Goal: Task Accomplishment & Management: Complete application form

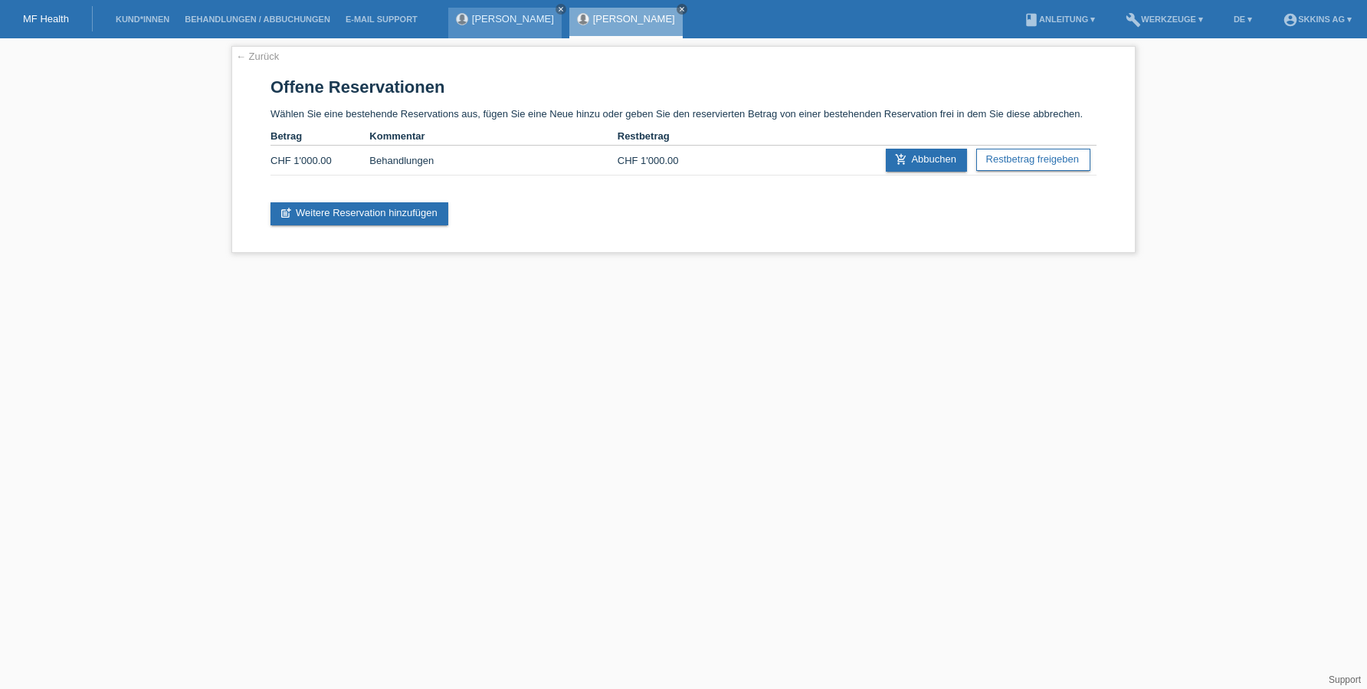
click at [540, 21] on link "[PERSON_NAME]" at bounding box center [513, 18] width 82 height 11
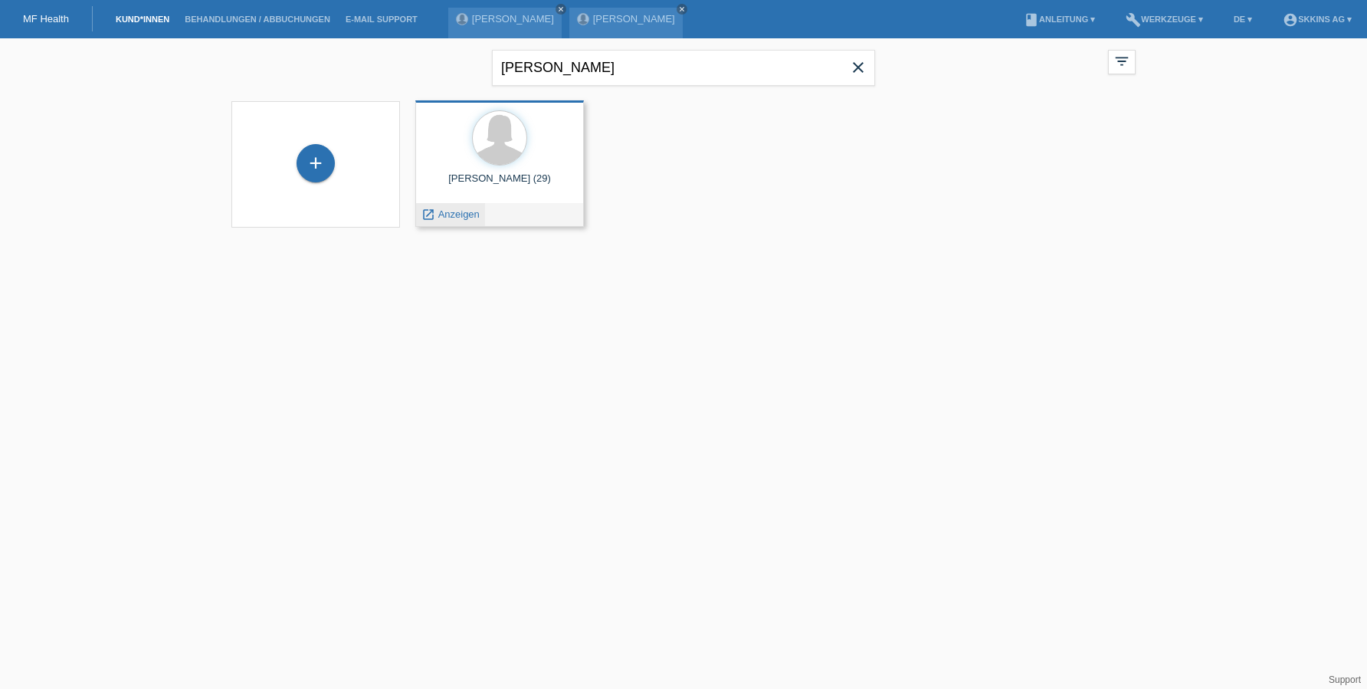
click at [457, 218] on span "Anzeigen" at bounding box center [458, 213] width 41 height 11
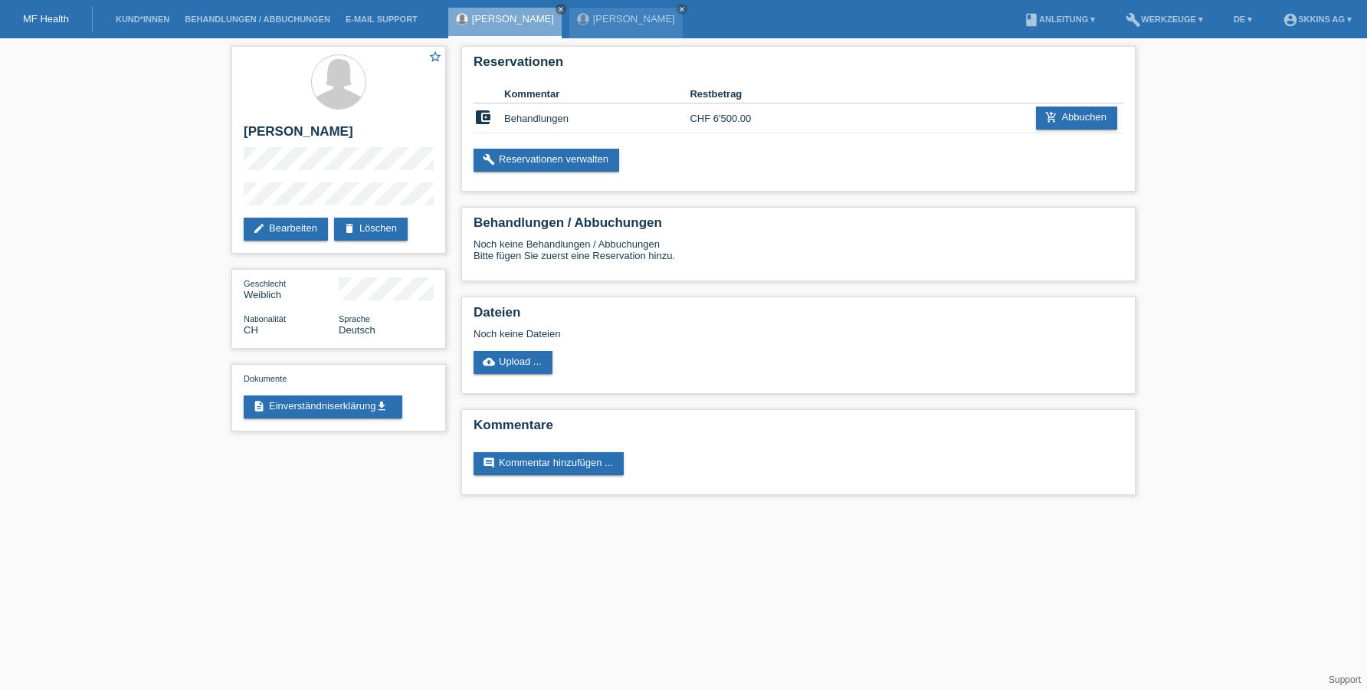
click at [146, 13] on li "Kund*innen" at bounding box center [142, 19] width 69 height 39
click at [158, 22] on link "Kund*innen" at bounding box center [142, 19] width 69 height 9
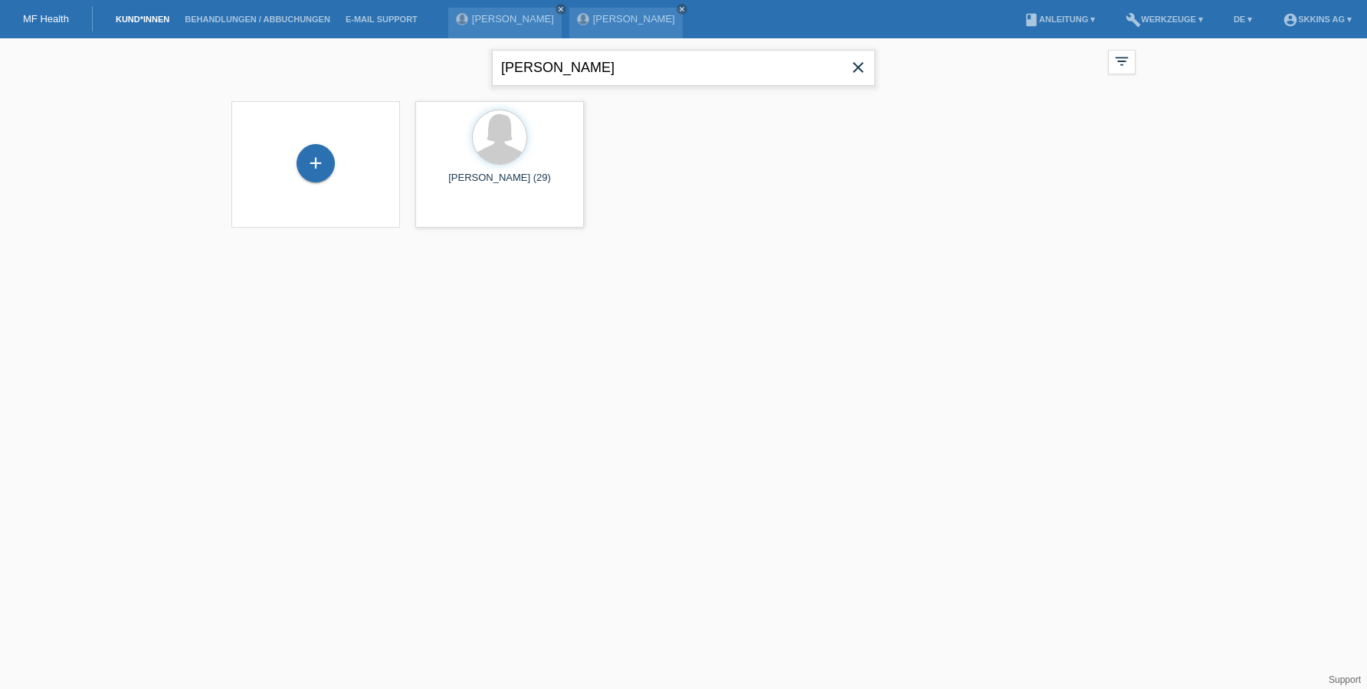
click at [557, 76] on input "[PERSON_NAME]" at bounding box center [683, 68] width 383 height 36
click at [309, 168] on div "+" at bounding box center [315, 163] width 37 height 26
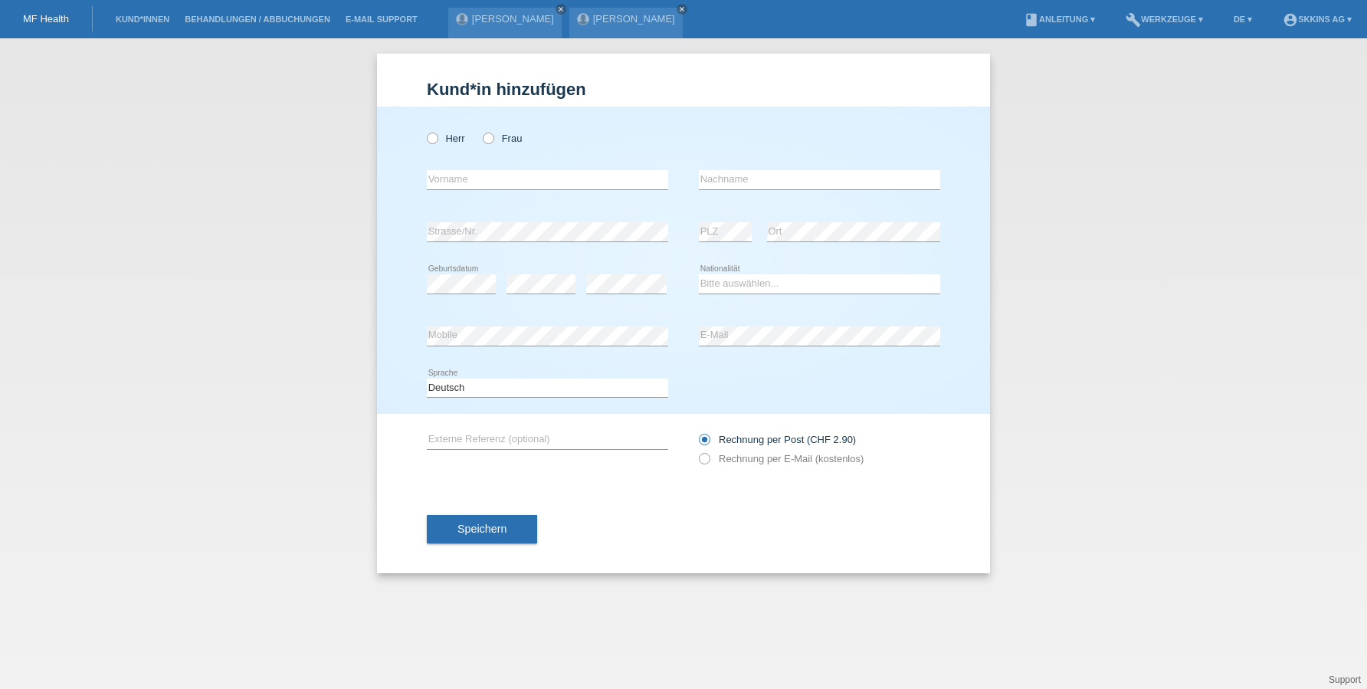
click at [481, 146] on div "Herr Frau" at bounding box center [547, 138] width 241 height 31
click at [480, 130] on icon at bounding box center [480, 130] width 0 height 0
click at [486, 142] on input "Frau" at bounding box center [488, 138] width 10 height 10
radio input "true"
type input "Gresa"
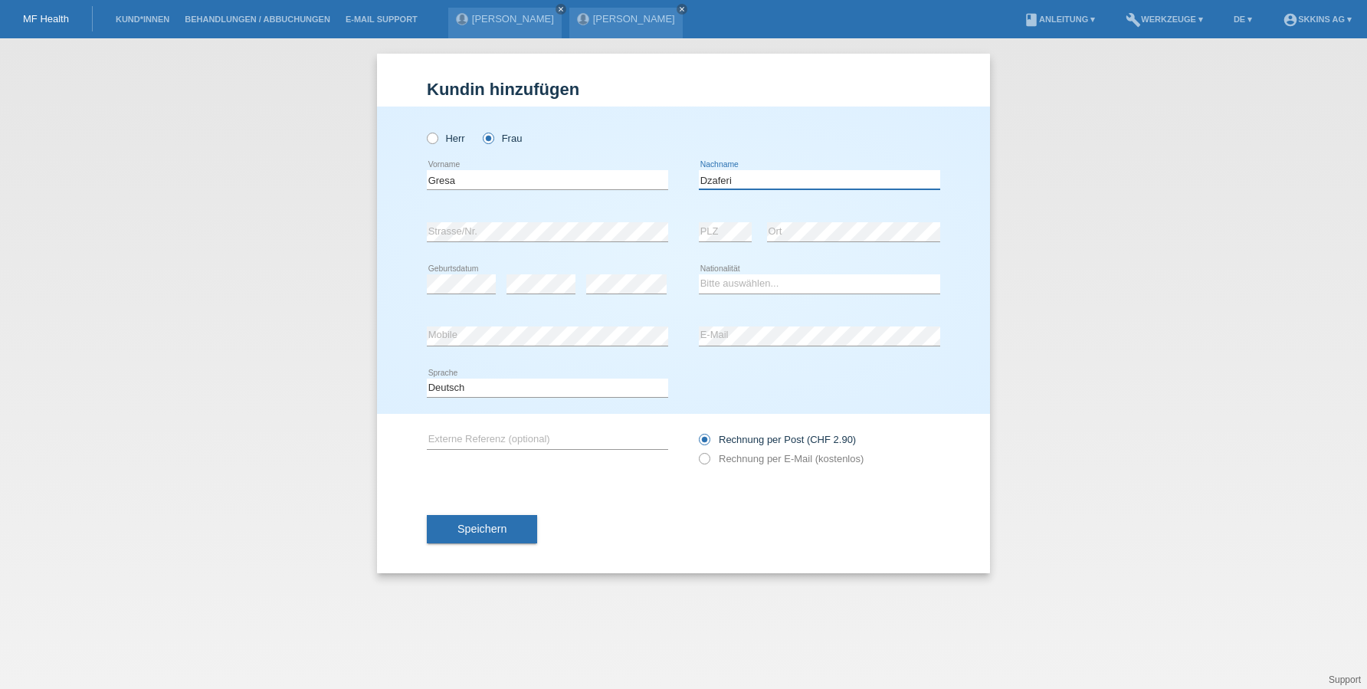
type input "Dzaferi"
select select "CH"
click at [696, 450] on icon at bounding box center [696, 450] width 0 height 0
click at [706, 456] on input "Rechnung per E-Mail (kostenlos)" at bounding box center [704, 462] width 10 height 19
radio input "true"
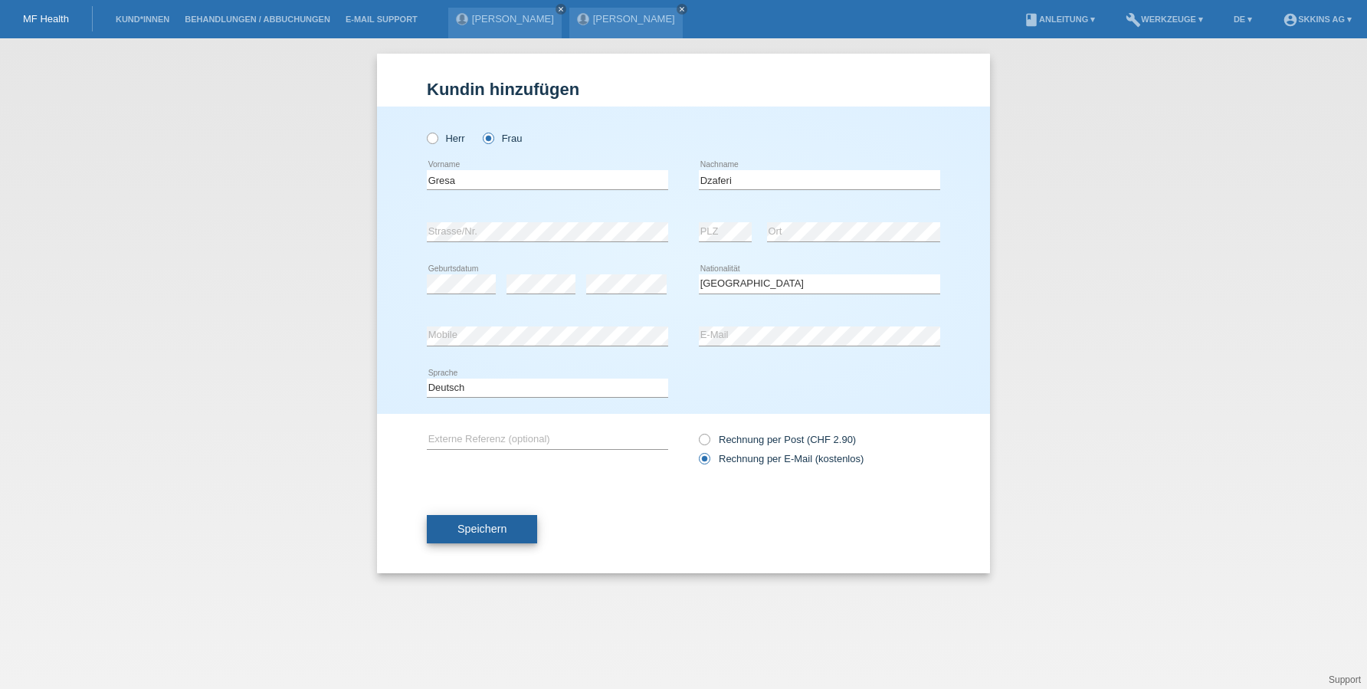
click at [473, 536] on button "Speichern" at bounding box center [482, 529] width 110 height 29
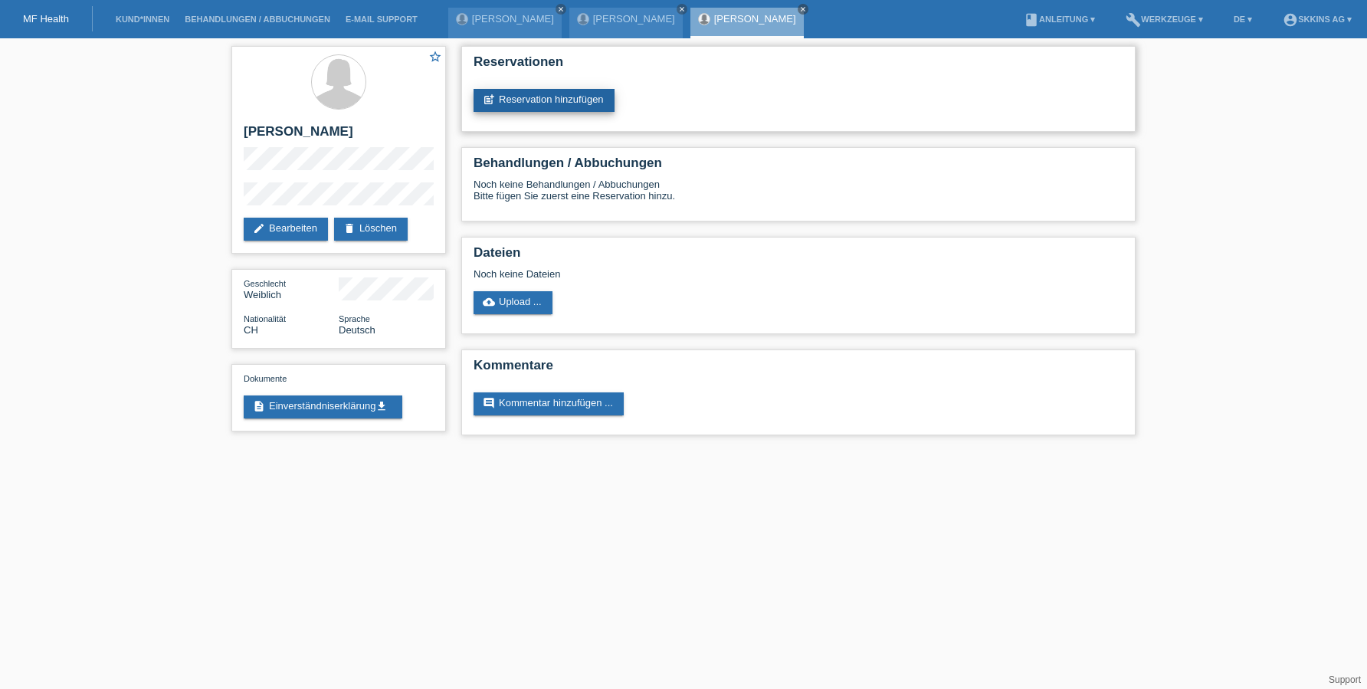
click at [521, 102] on link "post_add Reservation hinzufügen" at bounding box center [543, 100] width 141 height 23
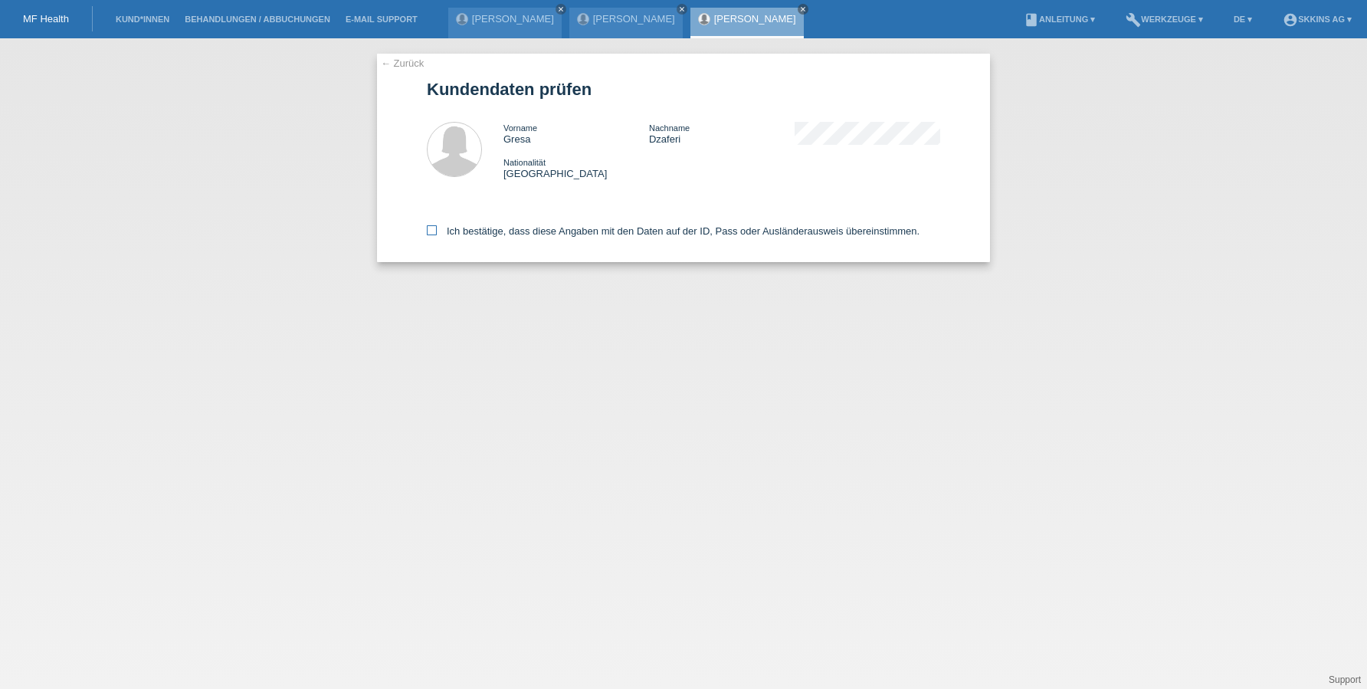
click at [437, 231] on label "Ich bestätige, dass diese Angaben mit den Daten auf der ID, Pass oder Ausländer…" at bounding box center [673, 230] width 493 height 11
click at [437, 231] on input "Ich bestätige, dass diese Angaben mit den Daten auf der ID, Pass oder Ausländer…" at bounding box center [432, 230] width 10 height 10
checkbox input "true"
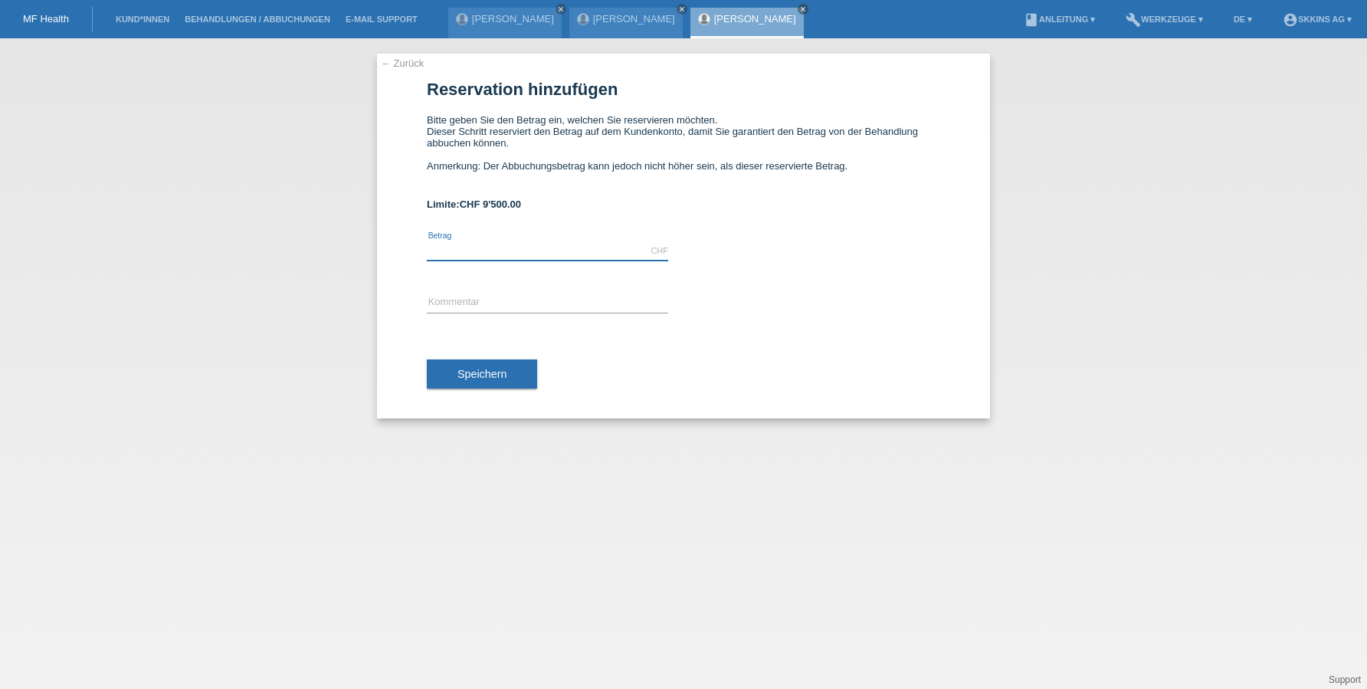
click at [457, 243] on input "text" at bounding box center [547, 250] width 241 height 19
type input "9"
type input "5"
type input "7000.00"
click at [499, 310] on input "text" at bounding box center [547, 302] width 241 height 19
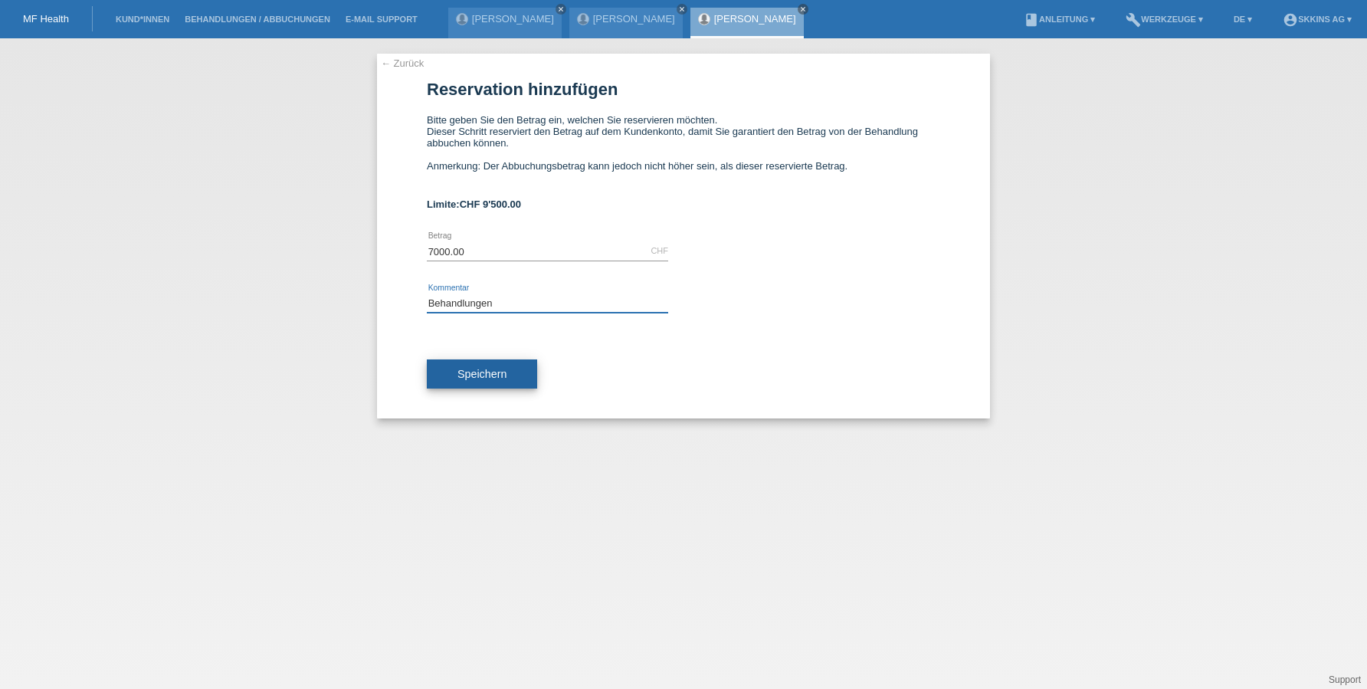
type input "Behandlungen"
click at [522, 381] on button "Speichern" at bounding box center [482, 373] width 110 height 29
